Goal: Contribute content: Add original content to the website for others to see

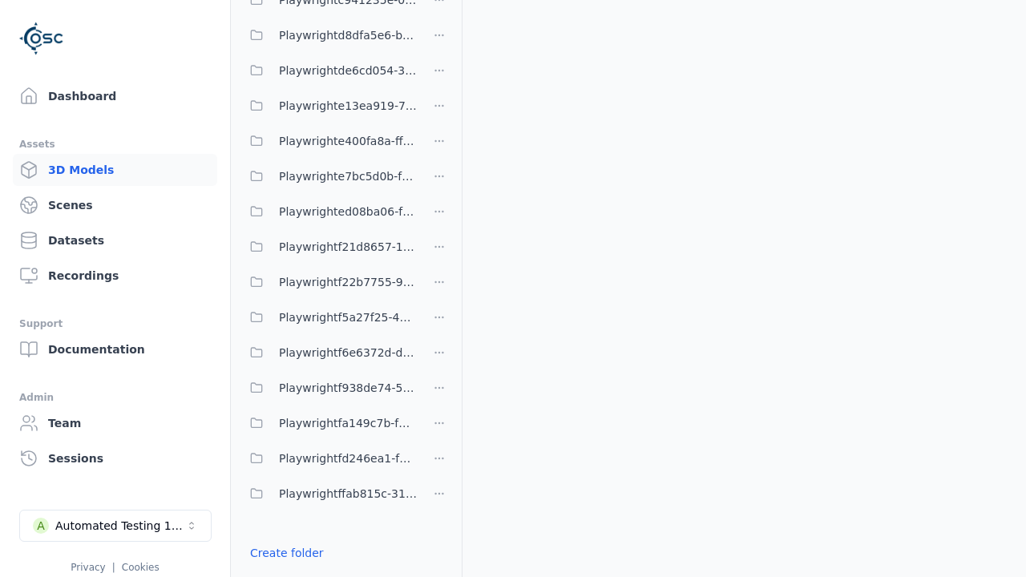
click at [286, 553] on link "Create folder" at bounding box center [287, 553] width 74 height 16
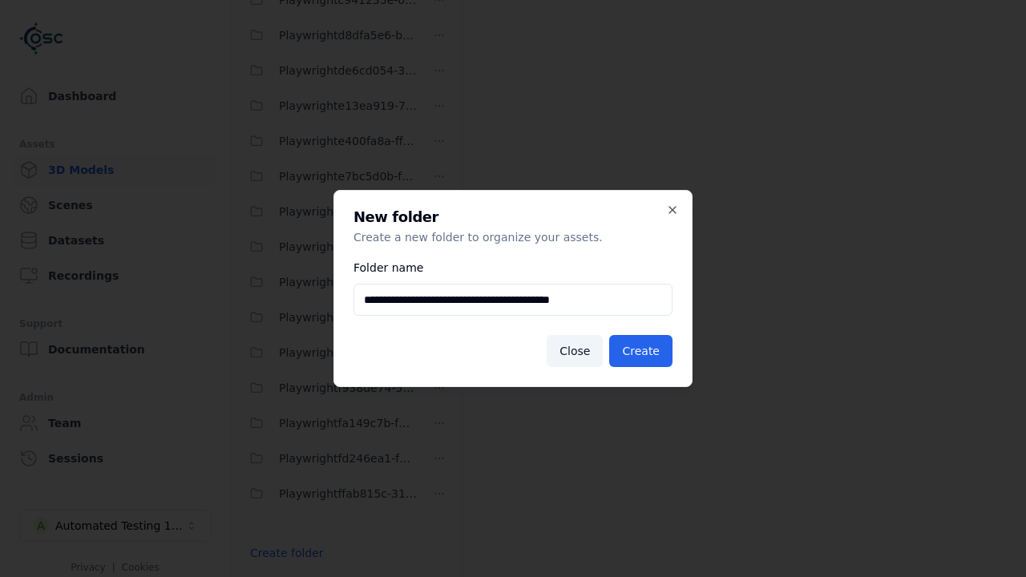
type input "**********"
click at [641, 351] on button "Create" at bounding box center [640, 351] width 63 height 32
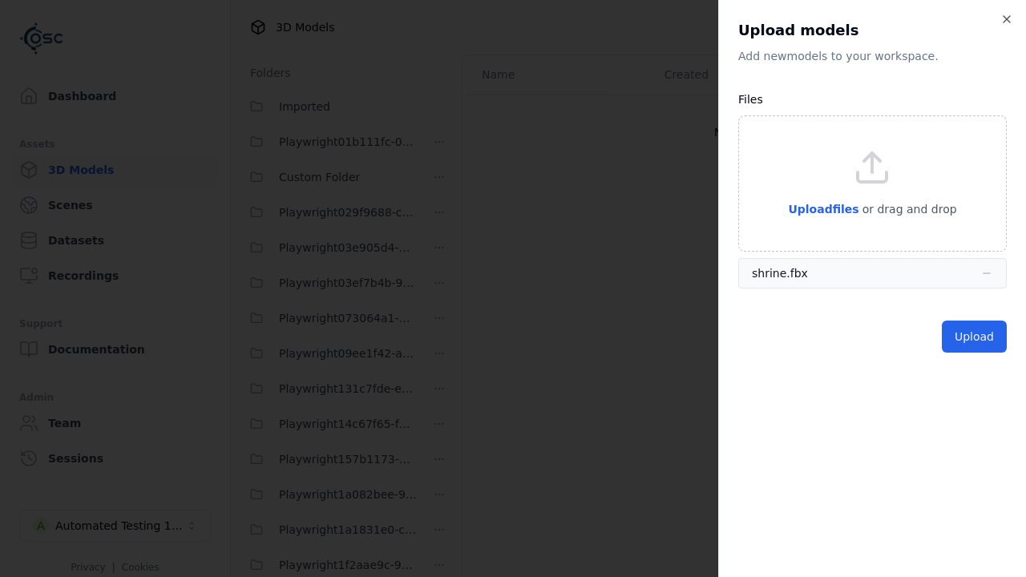
click at [974, 337] on button "Upload" at bounding box center [974, 337] width 65 height 32
